Goal: Transaction & Acquisition: Purchase product/service

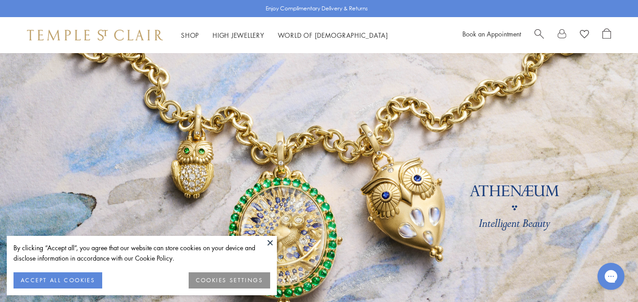
click at [270, 241] on button at bounding box center [270, 243] width 14 height 14
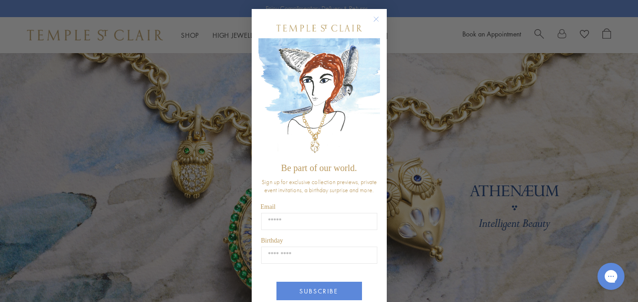
click at [376, 18] on icon "Close dialog" at bounding box center [376, 19] width 5 height 5
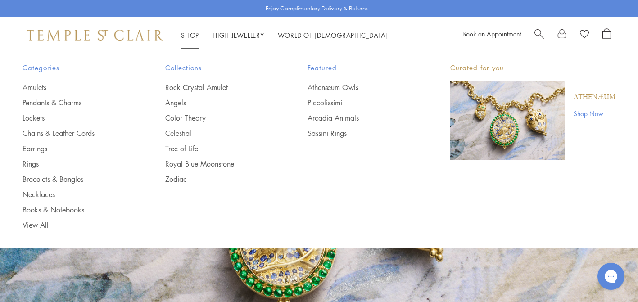
click at [191, 35] on link "Shop Shop" at bounding box center [190, 35] width 18 height 9
click at [42, 196] on link "Necklaces" at bounding box center [76, 195] width 107 height 10
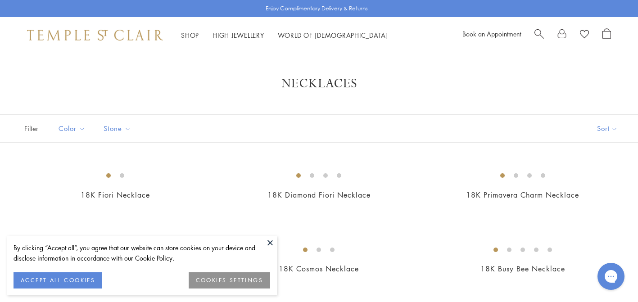
click at [81, 284] on button "ACCEPT ALL COOKIES" at bounding box center [58, 280] width 89 height 16
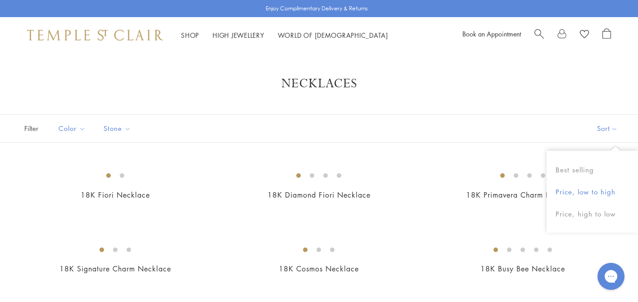
click at [593, 190] on button "Price, low to high" at bounding box center [592, 192] width 91 height 22
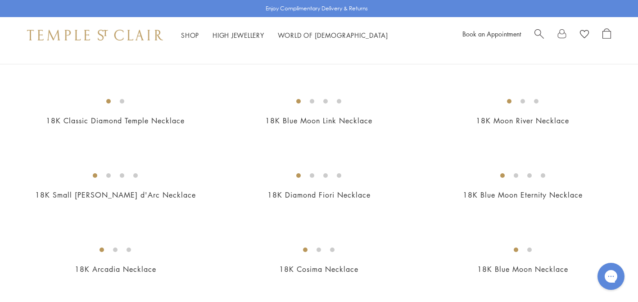
scroll to position [505, 0]
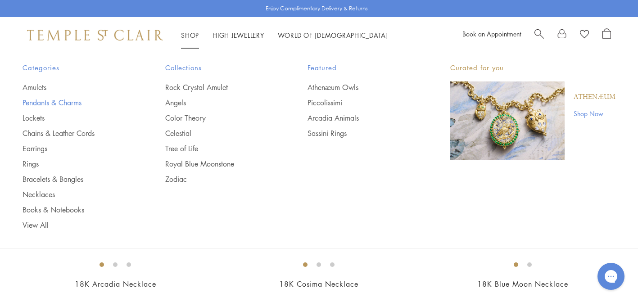
click at [43, 101] on link "Pendants & Charms" at bounding box center [76, 103] width 107 height 10
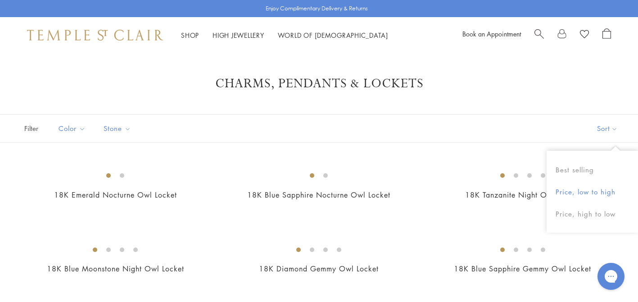
click at [589, 190] on button "Price, low to high" at bounding box center [592, 192] width 91 height 22
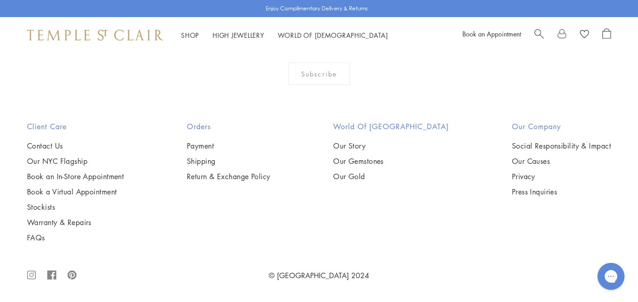
scroll to position [2409, 0]
